Goal: Task Accomplishment & Management: Complete application form

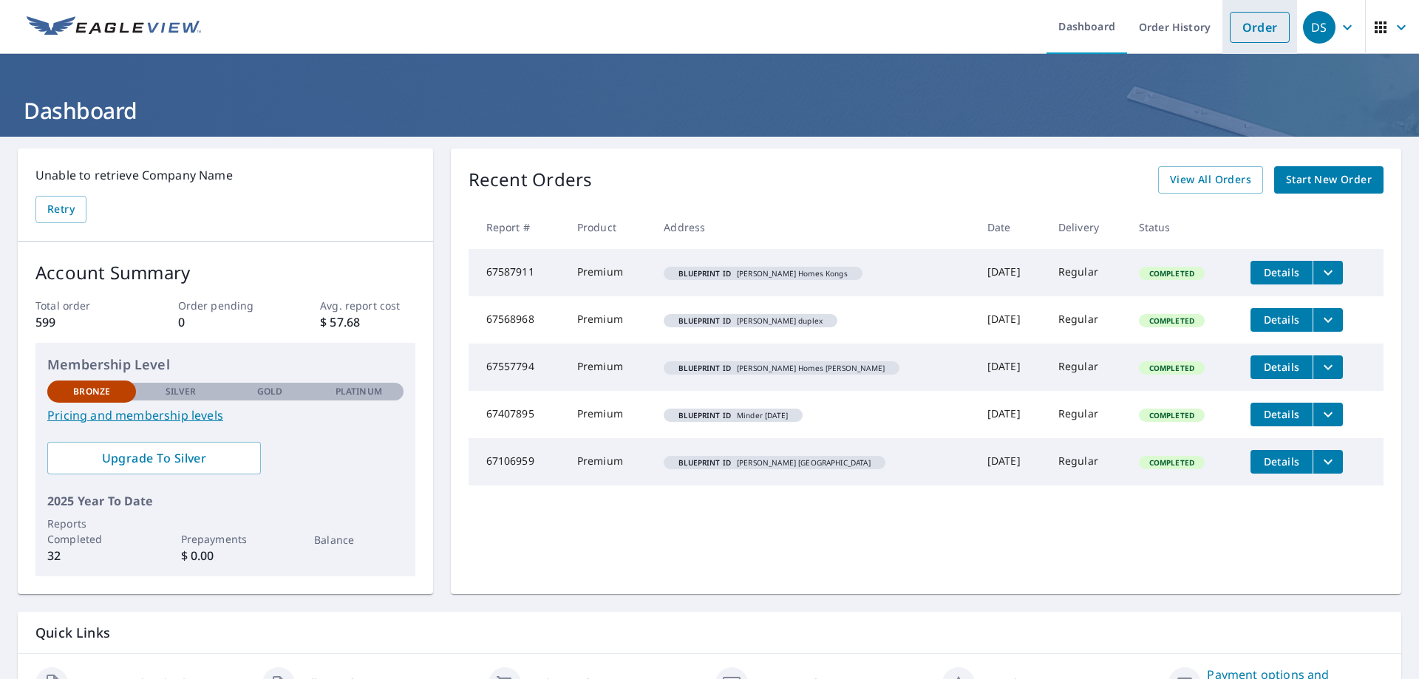
click at [1257, 32] on link "Order" at bounding box center [1259, 27] width 60 height 31
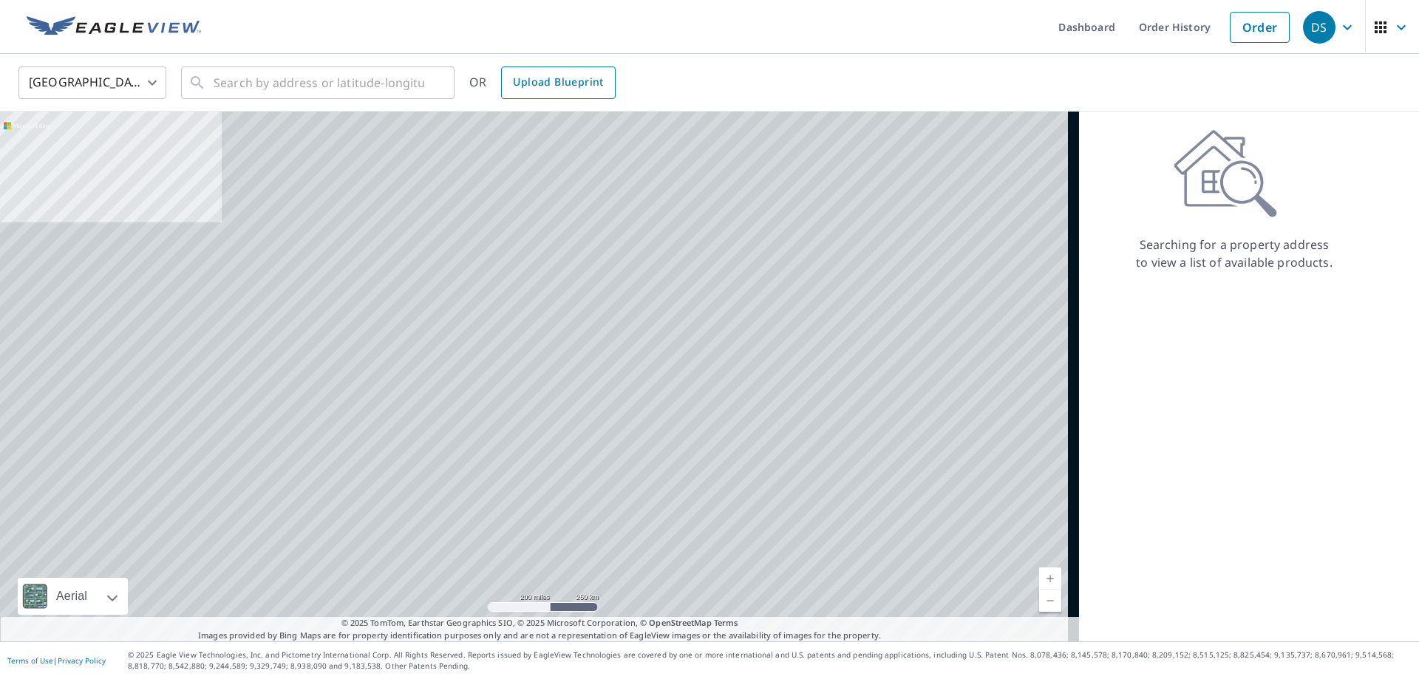
click at [572, 90] on span "Upload Blueprint" at bounding box center [558, 82] width 90 height 18
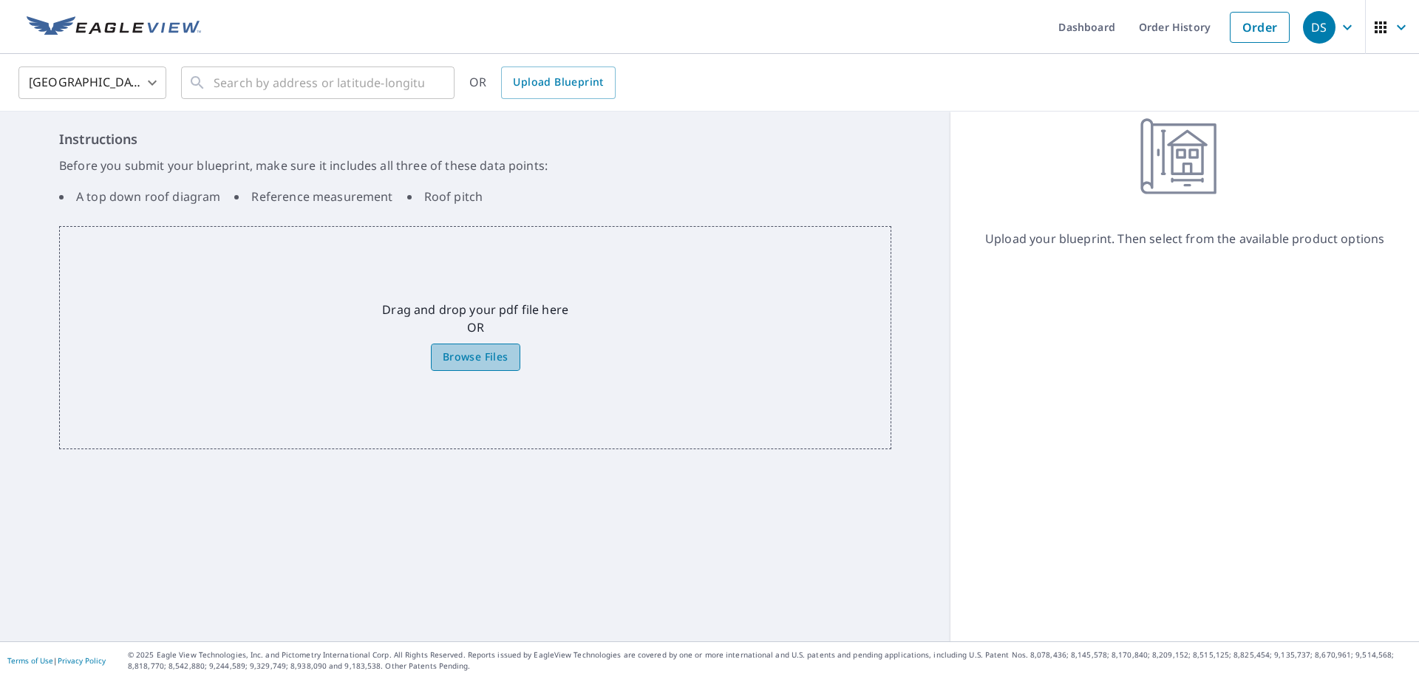
click at [471, 363] on span "Browse Files" at bounding box center [476, 357] width 66 height 18
click at [0, 0] on input "Browse Files" at bounding box center [0, 0] width 0 height 0
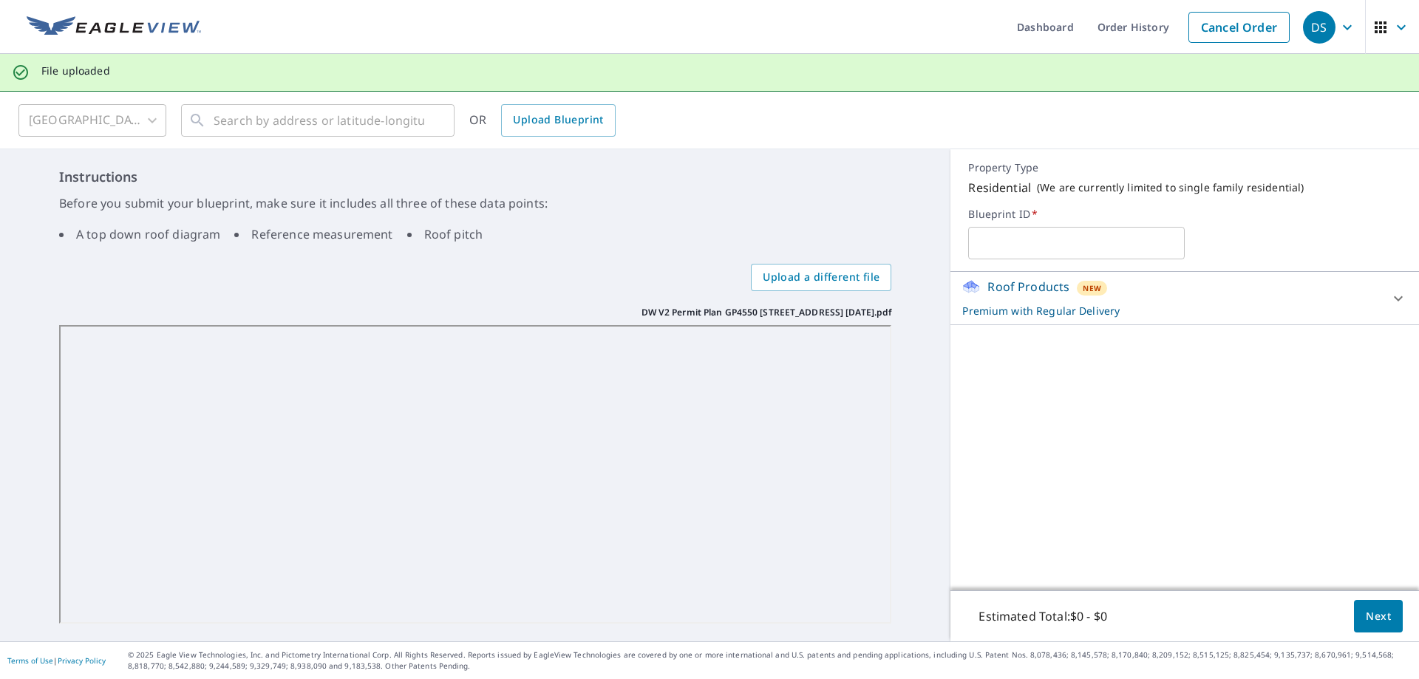
click at [989, 246] on input "text" at bounding box center [1076, 242] width 216 height 41
type input "[PERSON_NAME] [PERSON_NAME]"
click at [1365, 613] on span "Next" at bounding box center [1377, 616] width 25 height 18
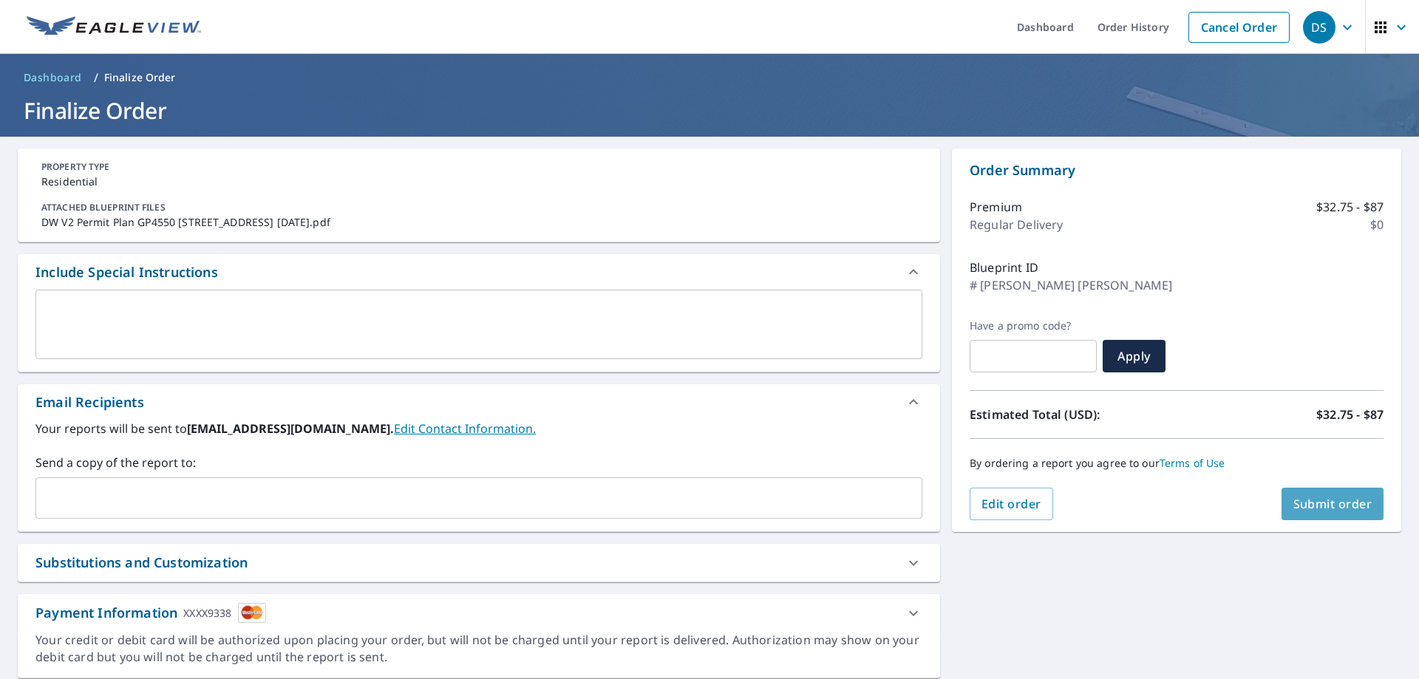
click at [1331, 502] on span "Submit order" at bounding box center [1332, 504] width 79 height 16
